Goal: Task Accomplishment & Management: Use online tool/utility

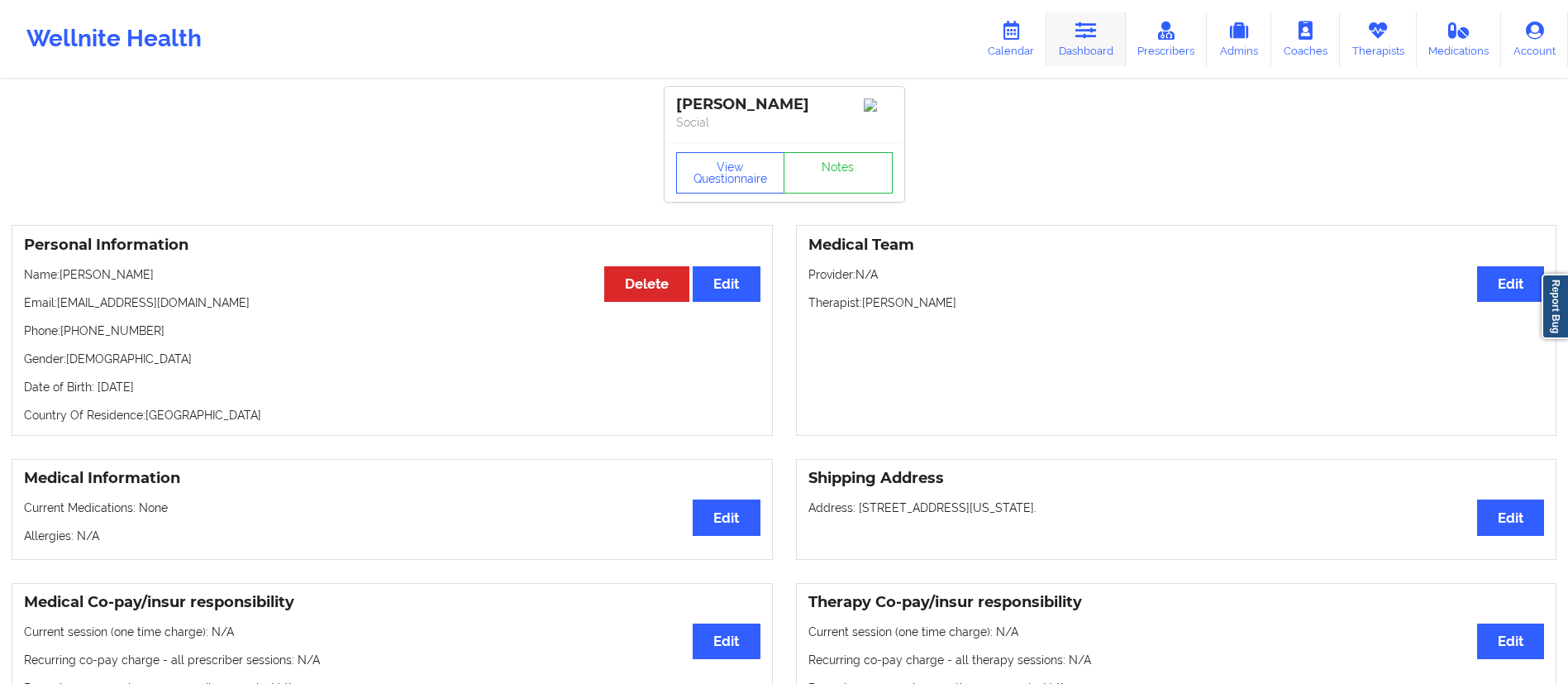
click at [1088, 51] on link "Dashboard" at bounding box center [1086, 38] width 79 height 54
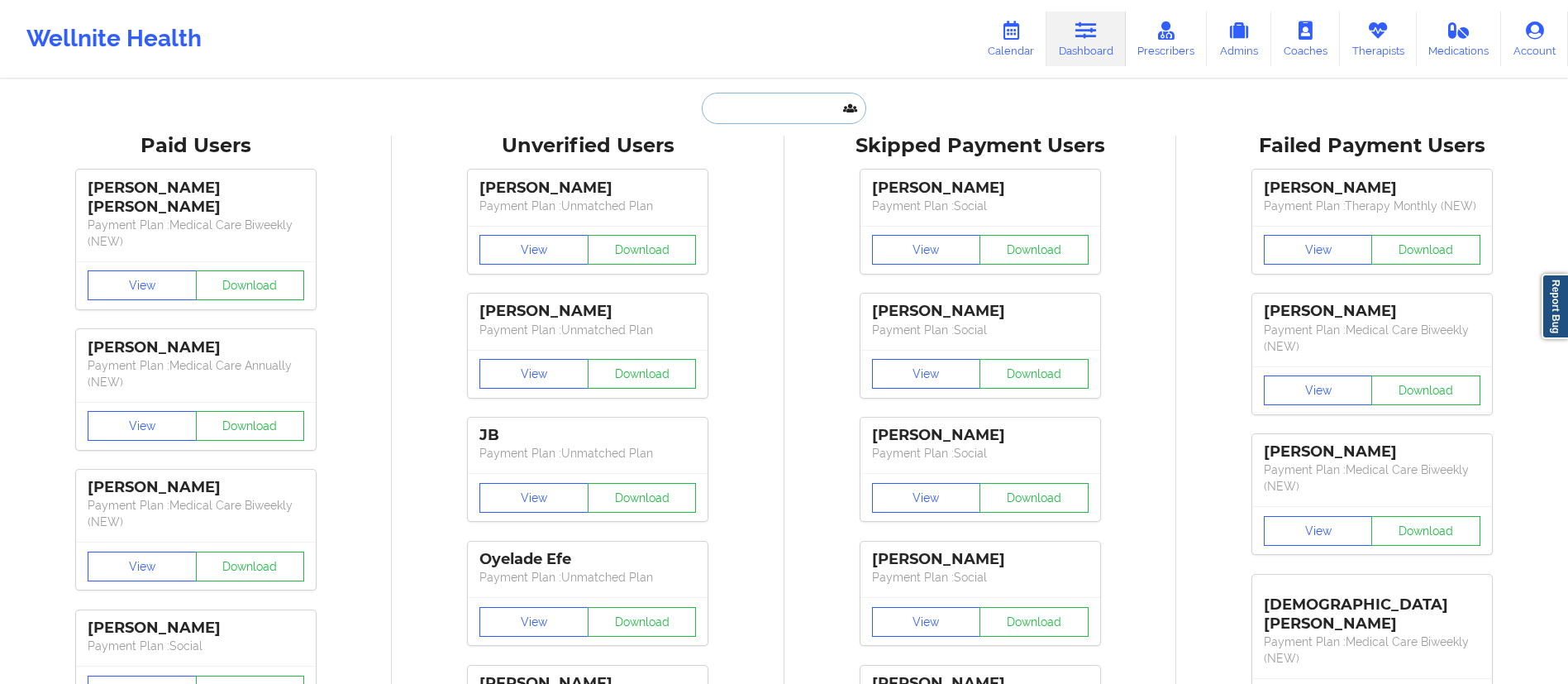
click at [788, 118] on input "text" at bounding box center [783, 108] width 163 height 32
paste input "[PERSON_NAME]"
type input "[PERSON_NAME]"
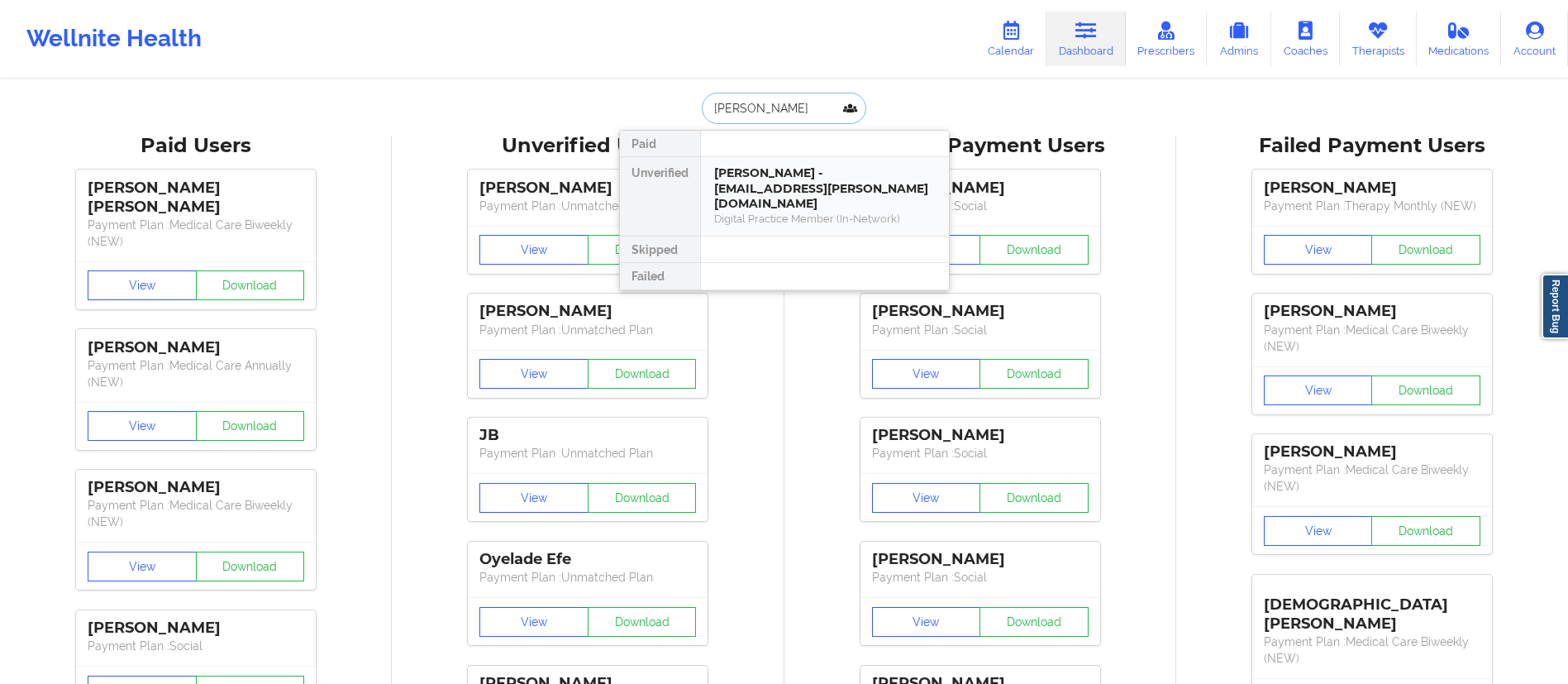
click at [781, 182] on div "[PERSON_NAME] - [EMAIL_ADDRESS][PERSON_NAME][DOMAIN_NAME]" at bounding box center [825, 188] width 222 height 46
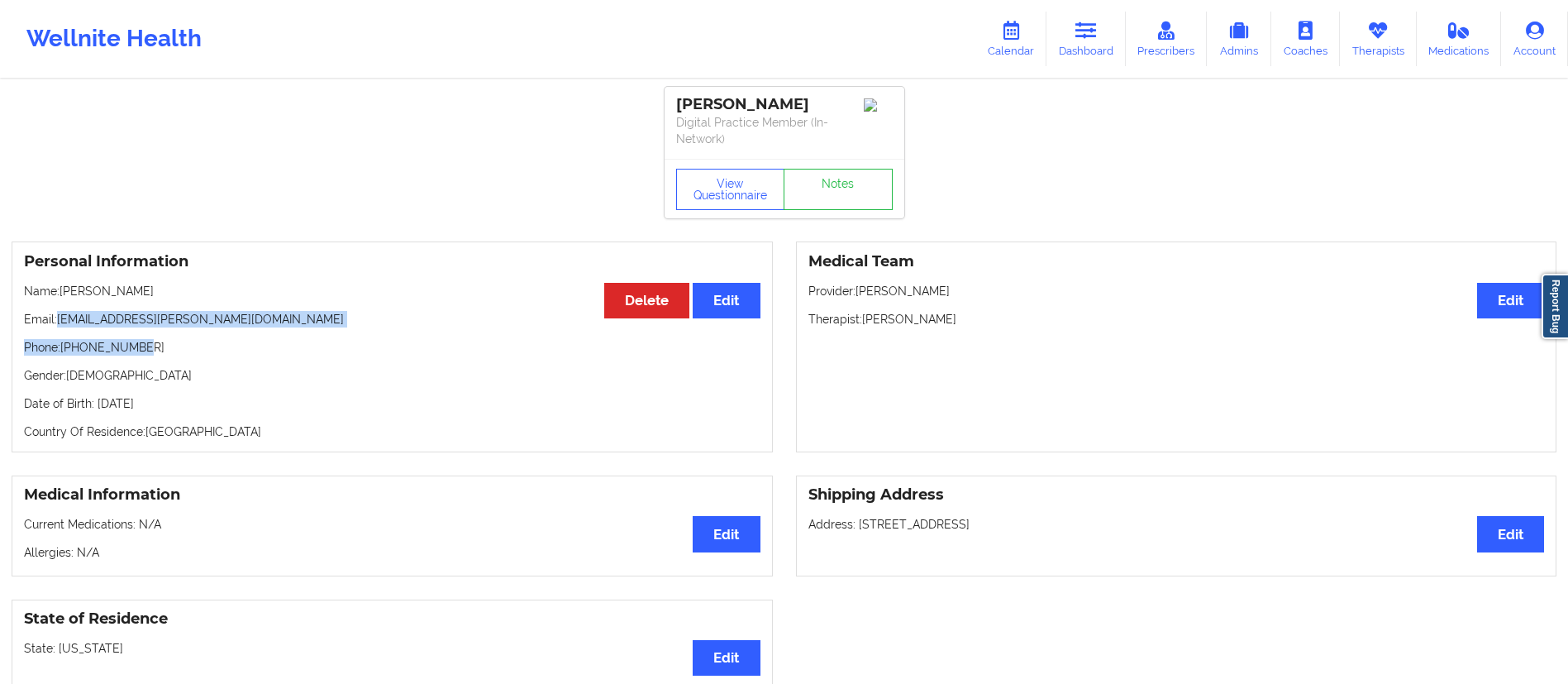
drag, startPoint x: 56, startPoint y: 320, endPoint x: 312, endPoint y: 329, distance: 256.2
click at [312, 329] on div "Personal Information Edit Delete Name: [PERSON_NAME] Email: [EMAIL_ADDRESS][PER…" at bounding box center [392, 347] width 761 height 211
click at [133, 358] on div "Personal Information Edit Delete Name: [PERSON_NAME] Email: [EMAIL_ADDRESS][PER…" at bounding box center [392, 347] width 761 height 211
drag, startPoint x: 58, startPoint y: 317, endPoint x: 292, endPoint y: 324, distance: 234.1
click at [292, 324] on p "Email: [EMAIL_ADDRESS][PERSON_NAME][DOMAIN_NAME]" at bounding box center [392, 318] width 736 height 16
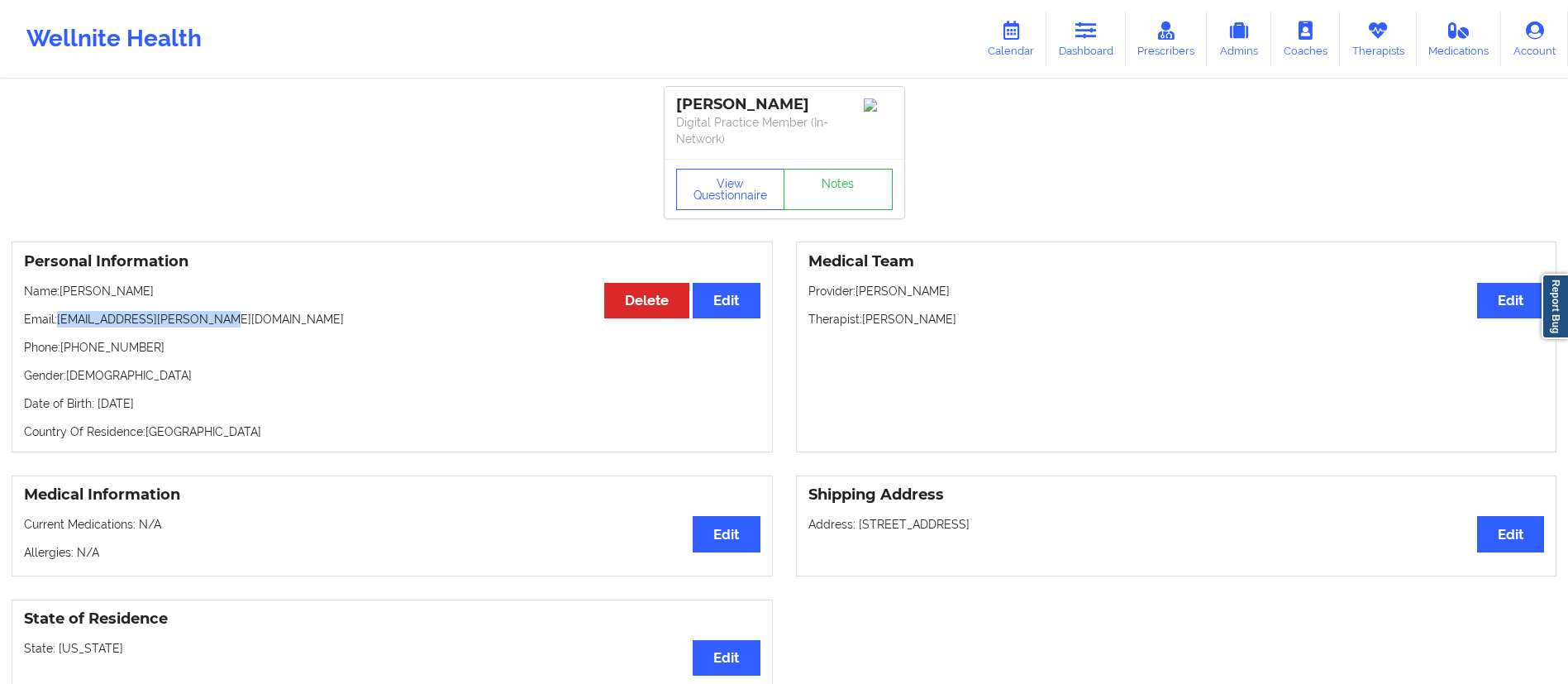
copy p "[EMAIL_ADDRESS][PERSON_NAME][DOMAIN_NAME]"
click at [1008, 40] on link "Calendar" at bounding box center [1010, 38] width 71 height 54
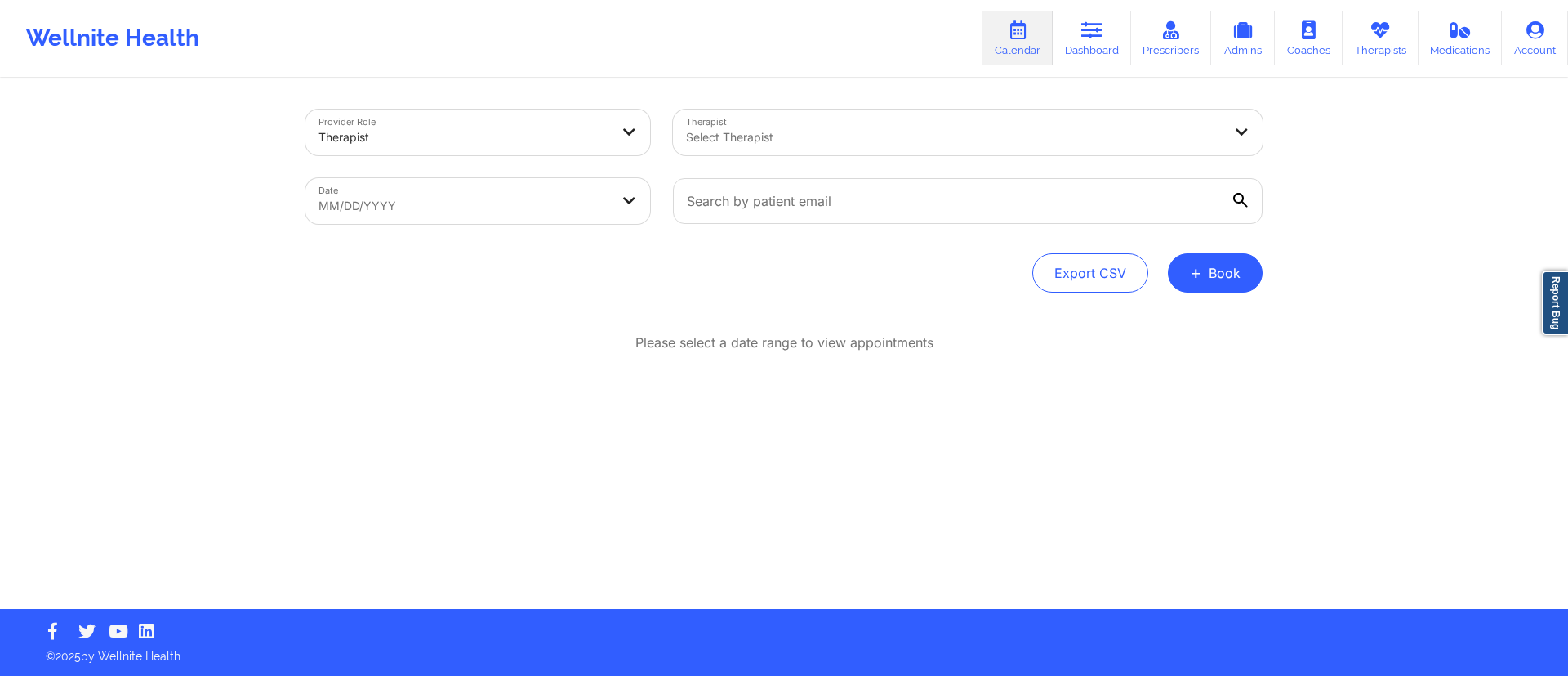
click at [486, 213] on body "Wellnite Health Calendar Dashboard Prescribers Admins Coaches Therapists Medica…" at bounding box center [784, 338] width 1568 height 676
select select "2025-8"
select select "2025-9"
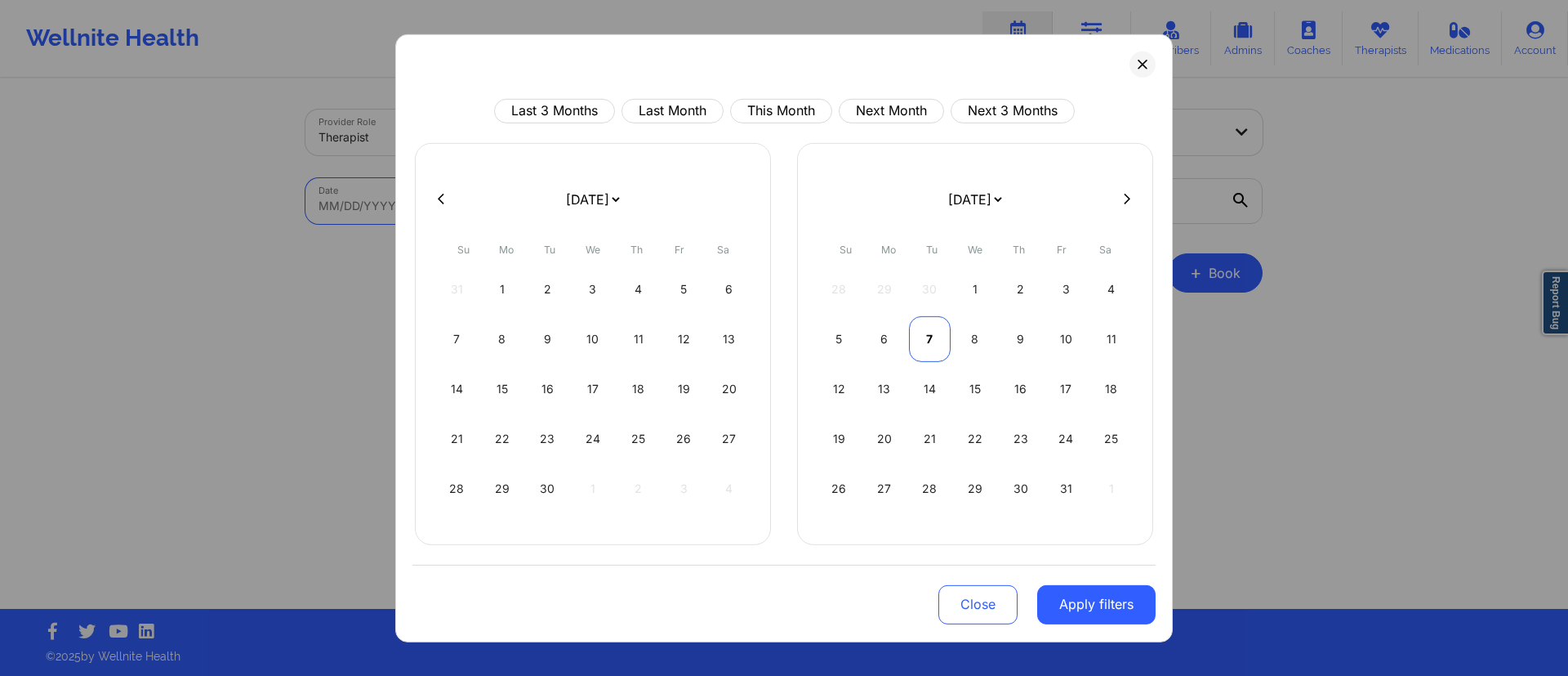
click at [927, 331] on div "7" at bounding box center [929, 338] width 42 height 45
select select "2025-9"
select select "2025-10"
select select "2025-9"
select select "2025-10"
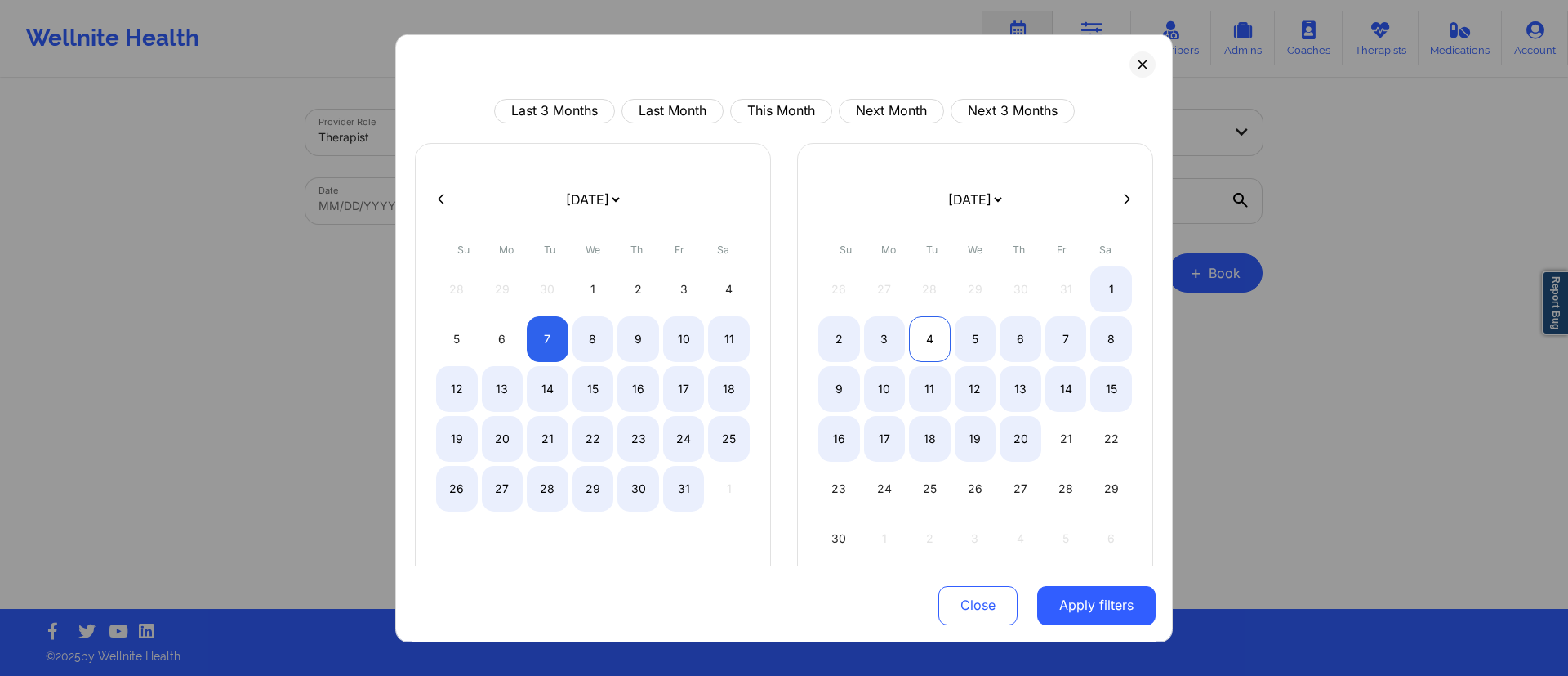
select select "2025-9"
select select "2025-10"
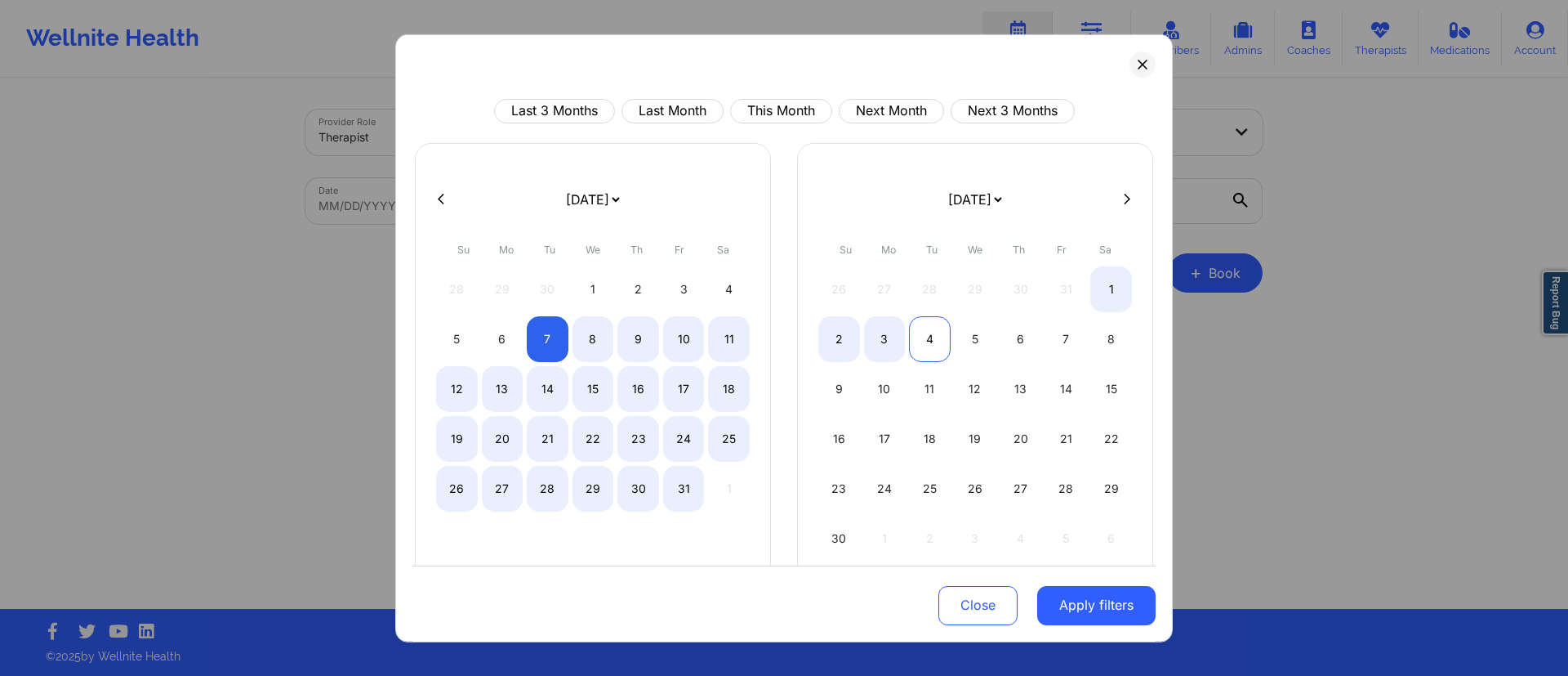
select select "2025-9"
select select "2025-10"
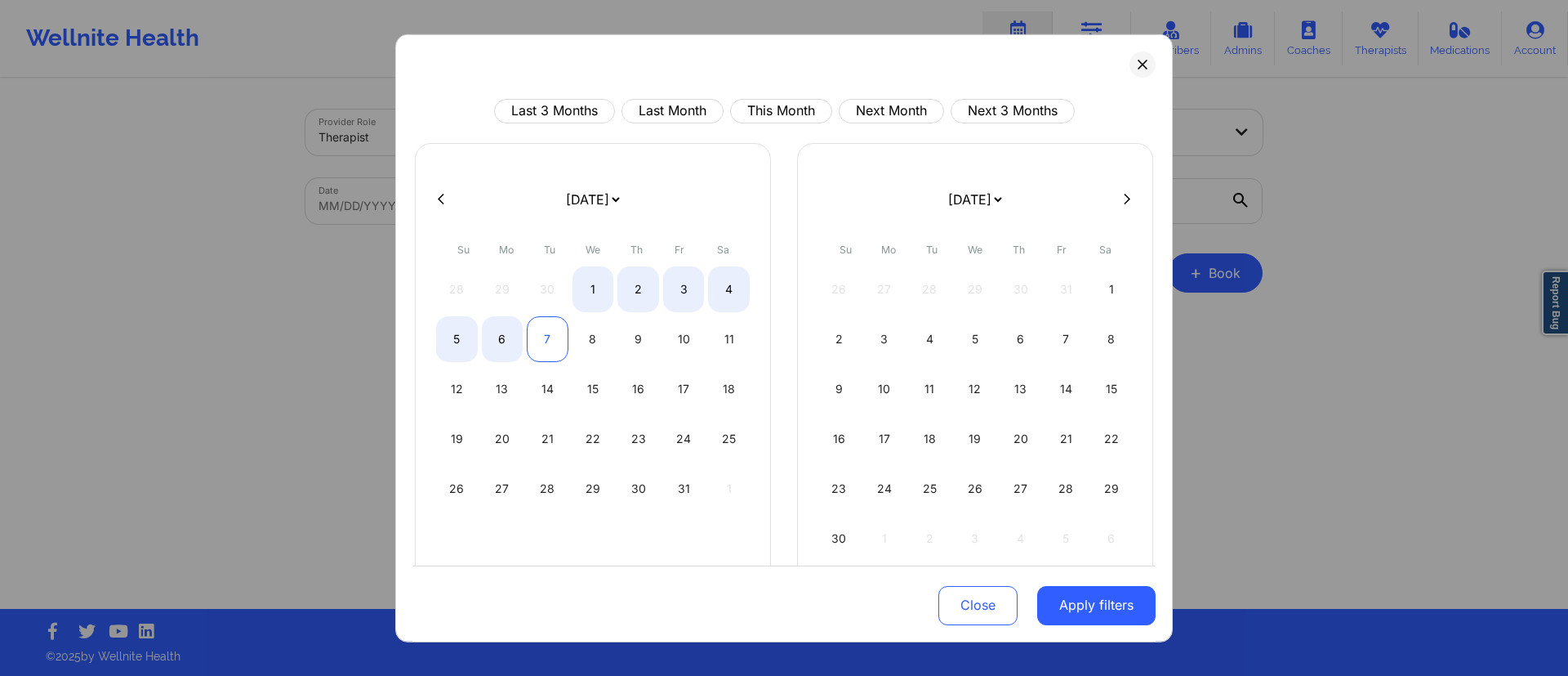
select select "2025-9"
select select "2025-10"
click at [549, 346] on div "7" at bounding box center [547, 338] width 42 height 45
select select "2025-9"
select select "2025-10"
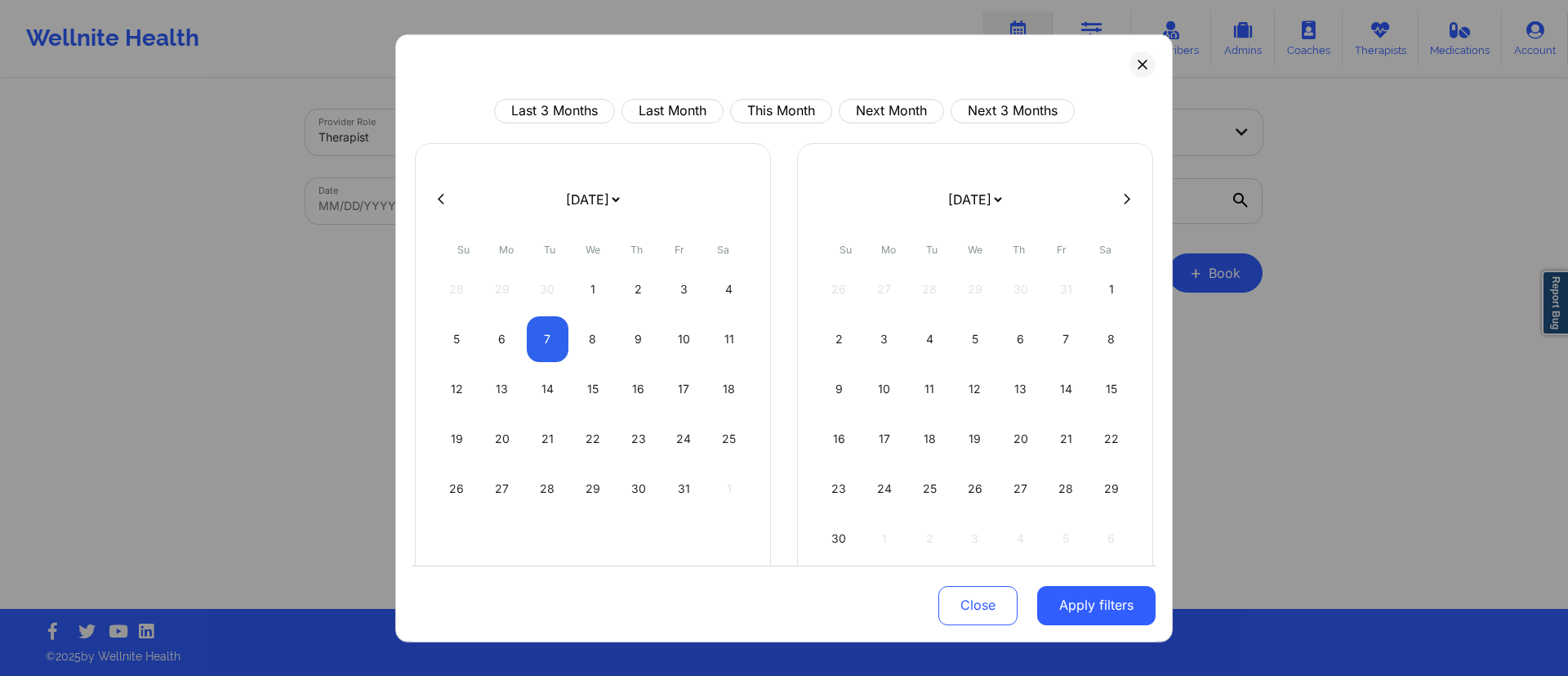
drag, startPoint x: 1078, startPoint y: 607, endPoint x: 1074, endPoint y: 592, distance: 15.5
click at [1077, 607] on button "Apply filters" at bounding box center [1095, 605] width 118 height 40
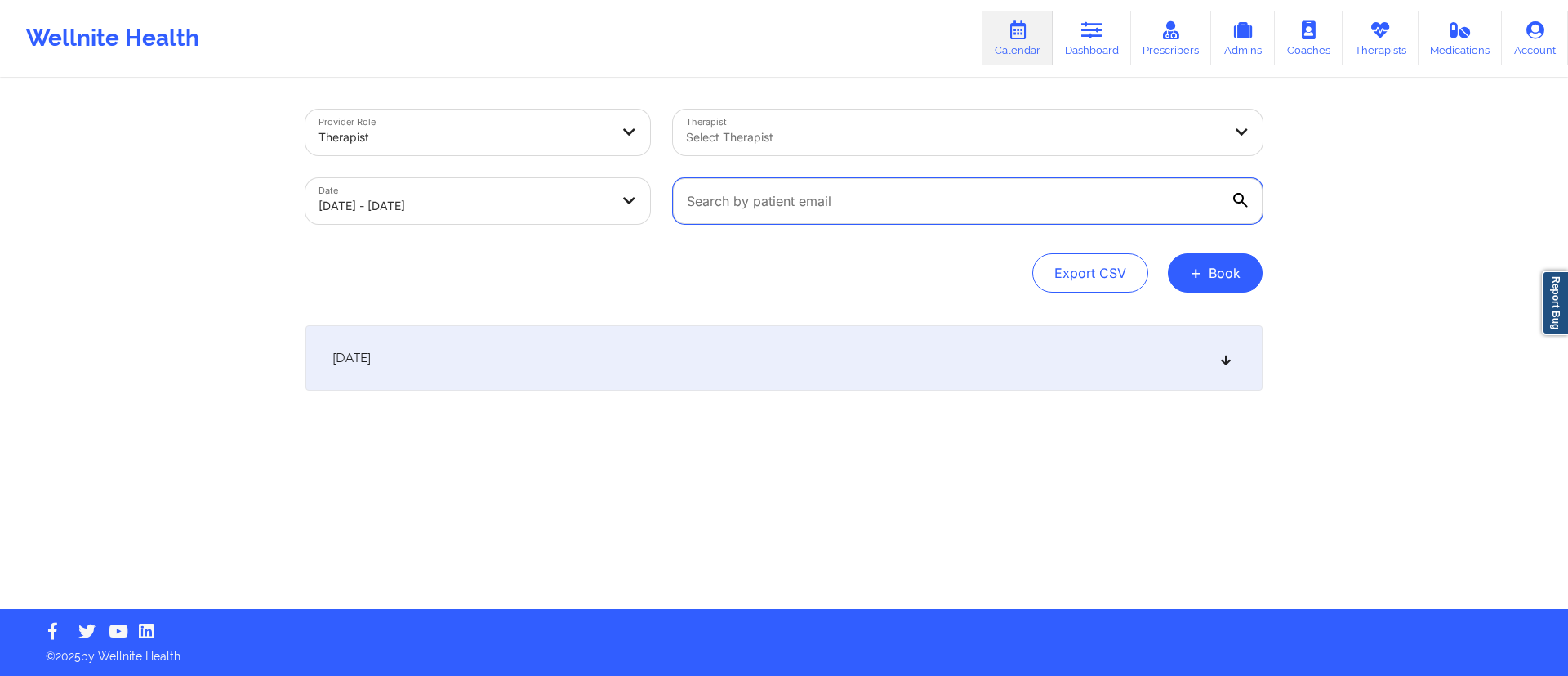
click at [1005, 194] on input "text" at bounding box center [967, 201] width 590 height 45
drag, startPoint x: 1005, startPoint y: 194, endPoint x: 779, endPoint y: 196, distance: 226.0
click at [779, 196] on input "text" at bounding box center [967, 201] width 590 height 45
paste input "[EMAIL_ADDRESS][DOMAIN_NAME]"
type input "[EMAIL_ADDRESS][DOMAIN_NAME]"
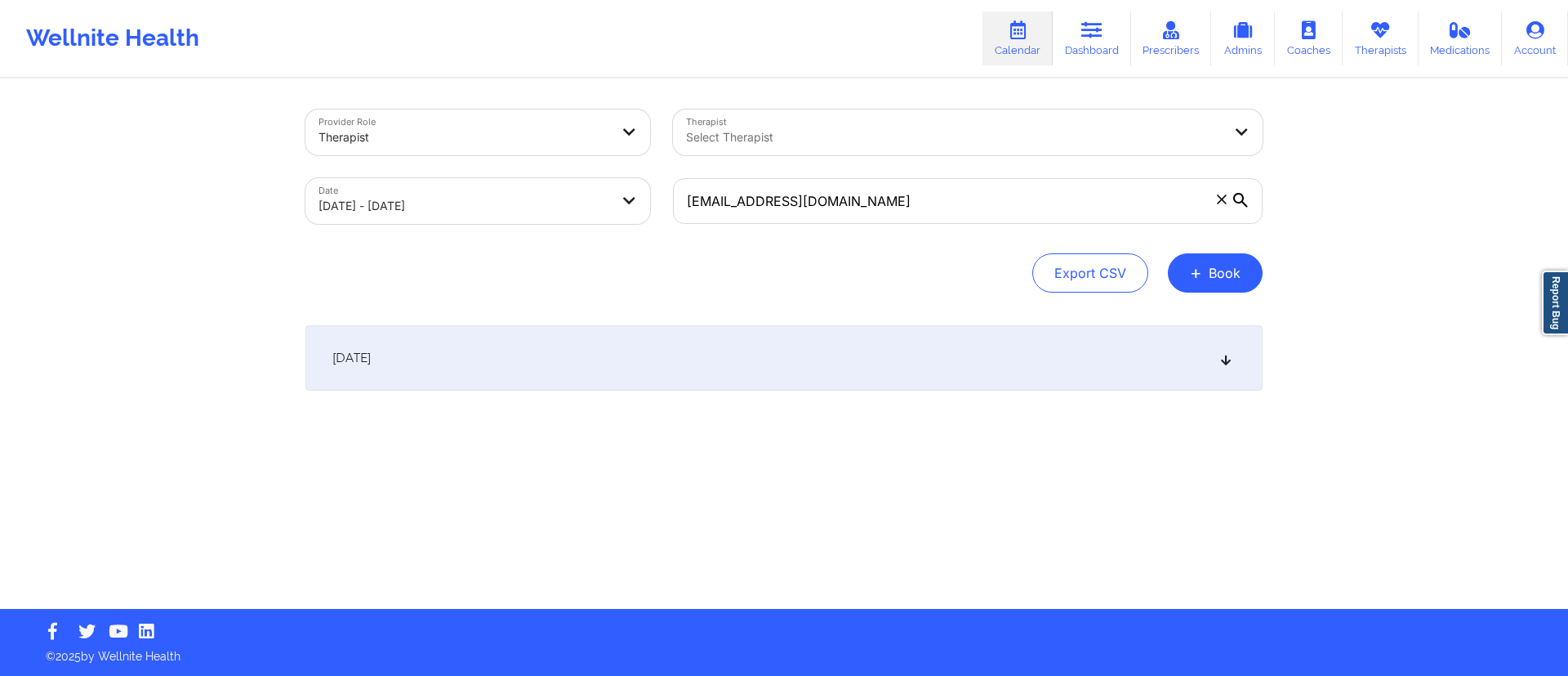
click at [731, 319] on div "Provider Role Therapist Therapist Select Therapist Date [DATE] - [DATE] [EMAIL_…" at bounding box center [784, 345] width 979 height 529
click at [699, 359] on div "[DATE]" at bounding box center [784, 357] width 957 height 65
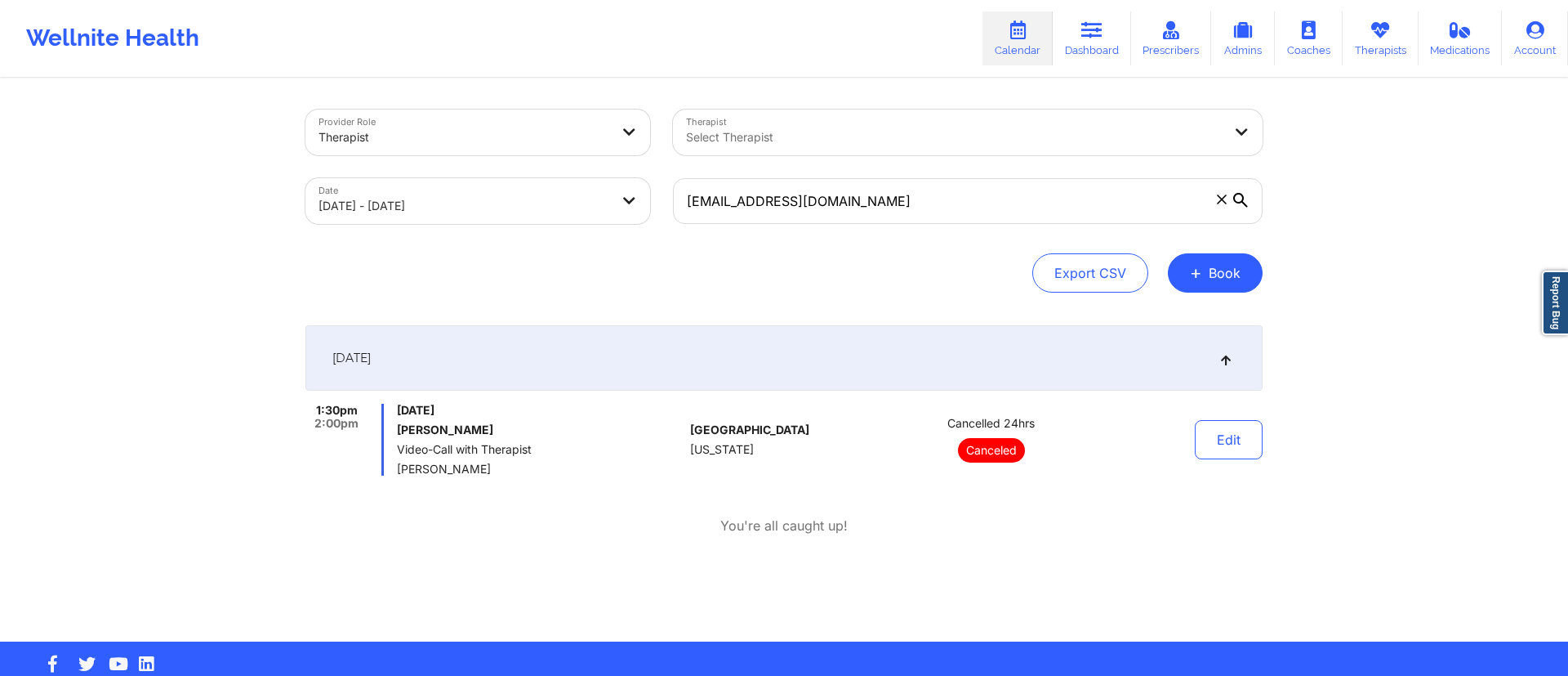
select select "2025-9"
select select "2025-10"
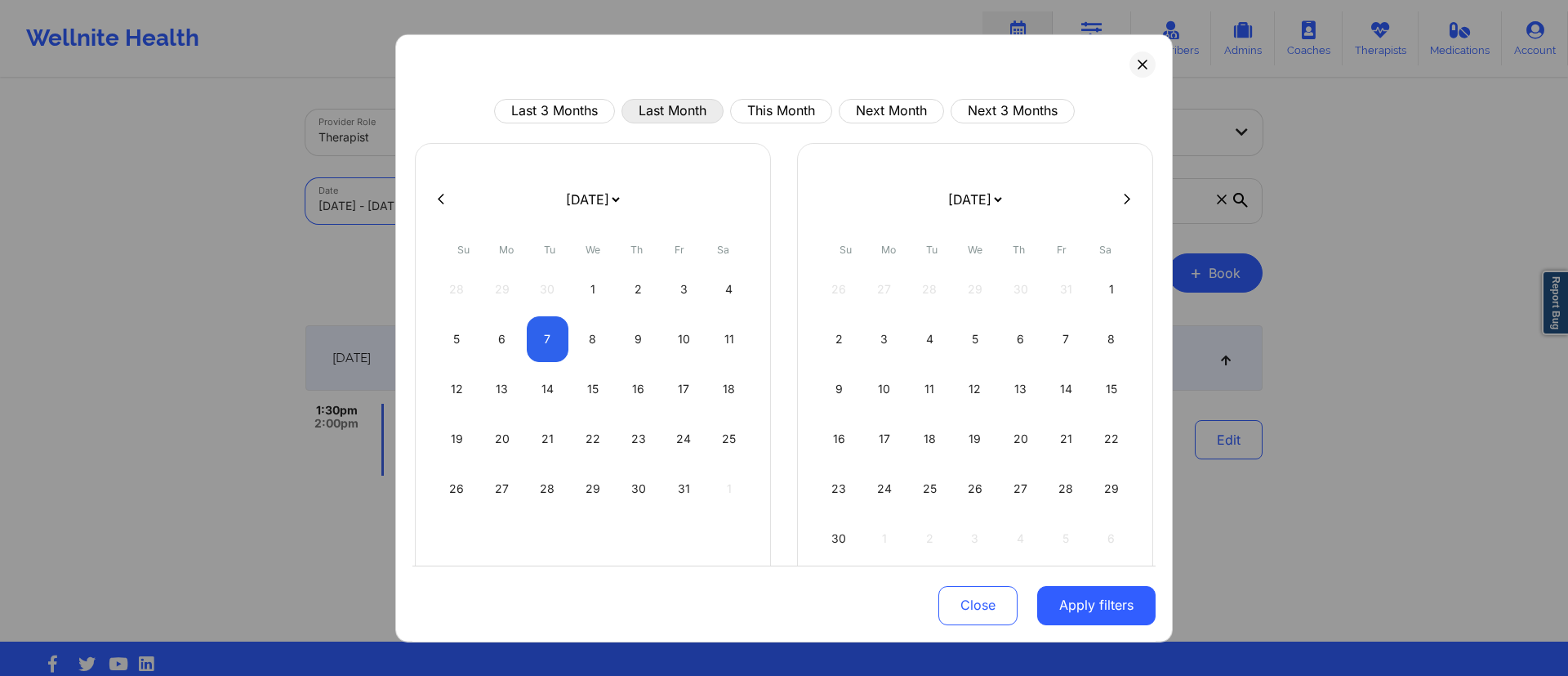
click at [677, 111] on button "Last Month" at bounding box center [673, 110] width 102 height 25
select select "2025-8"
select select "2025-9"
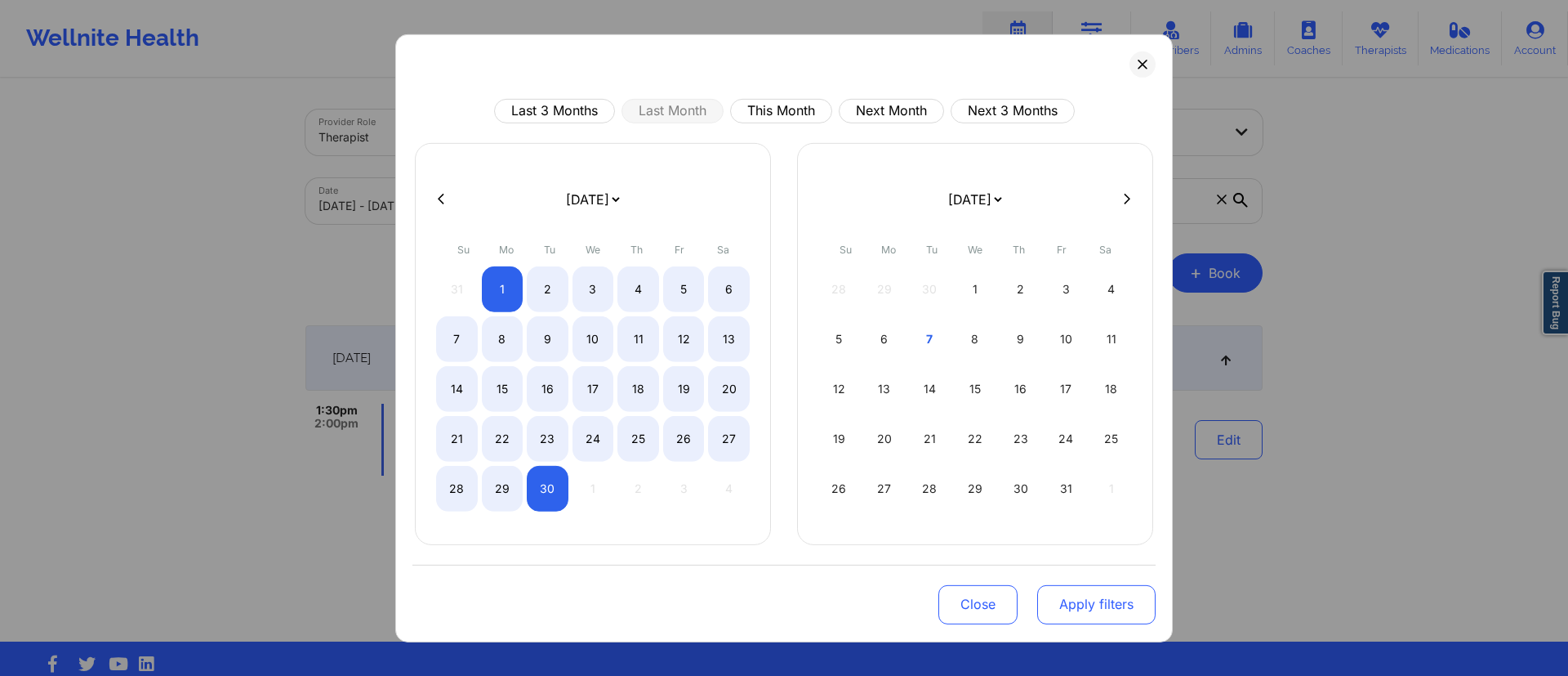
click at [1105, 600] on button "Apply filters" at bounding box center [1095, 604] width 118 height 40
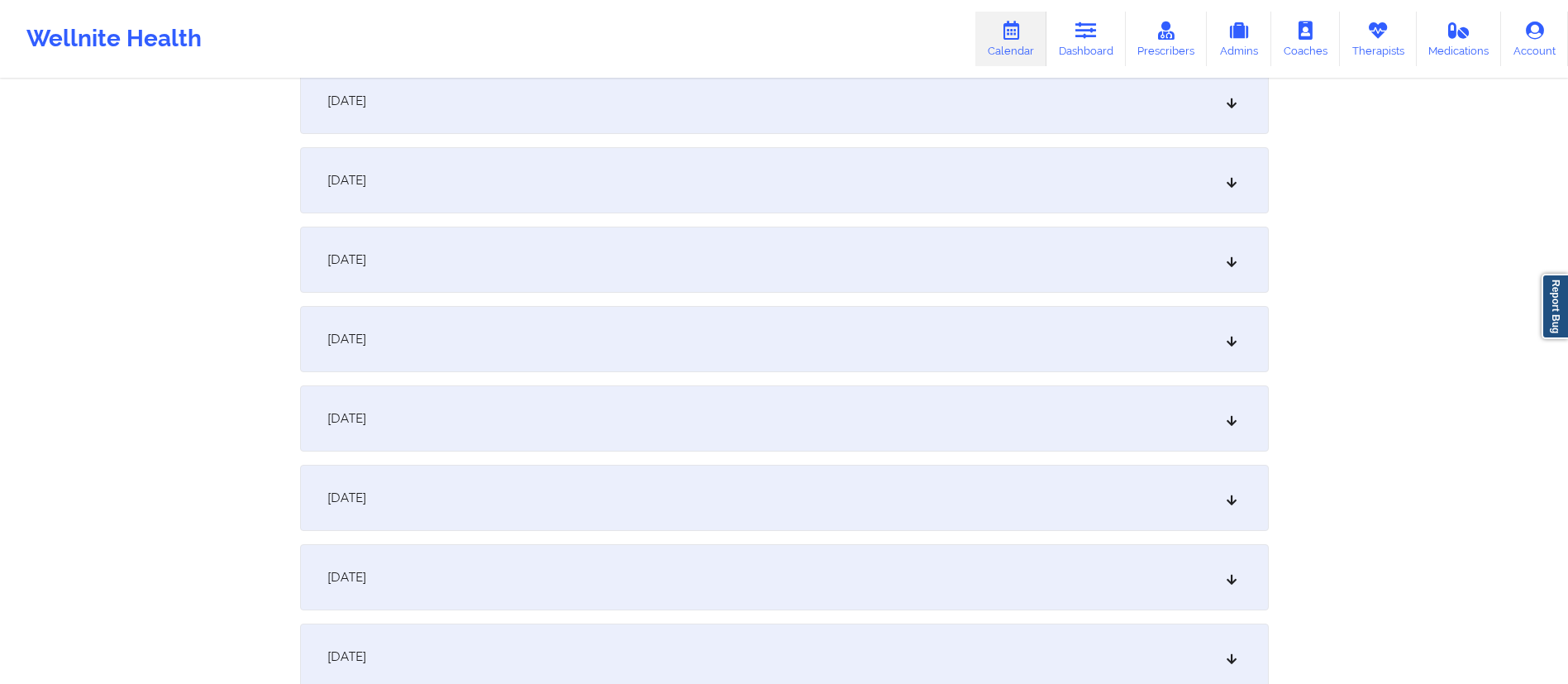
scroll to position [1608, 0]
click at [482, 249] on div "[DATE]" at bounding box center [784, 262] width 968 height 66
